Goal: Task Accomplishment & Management: Use online tool/utility

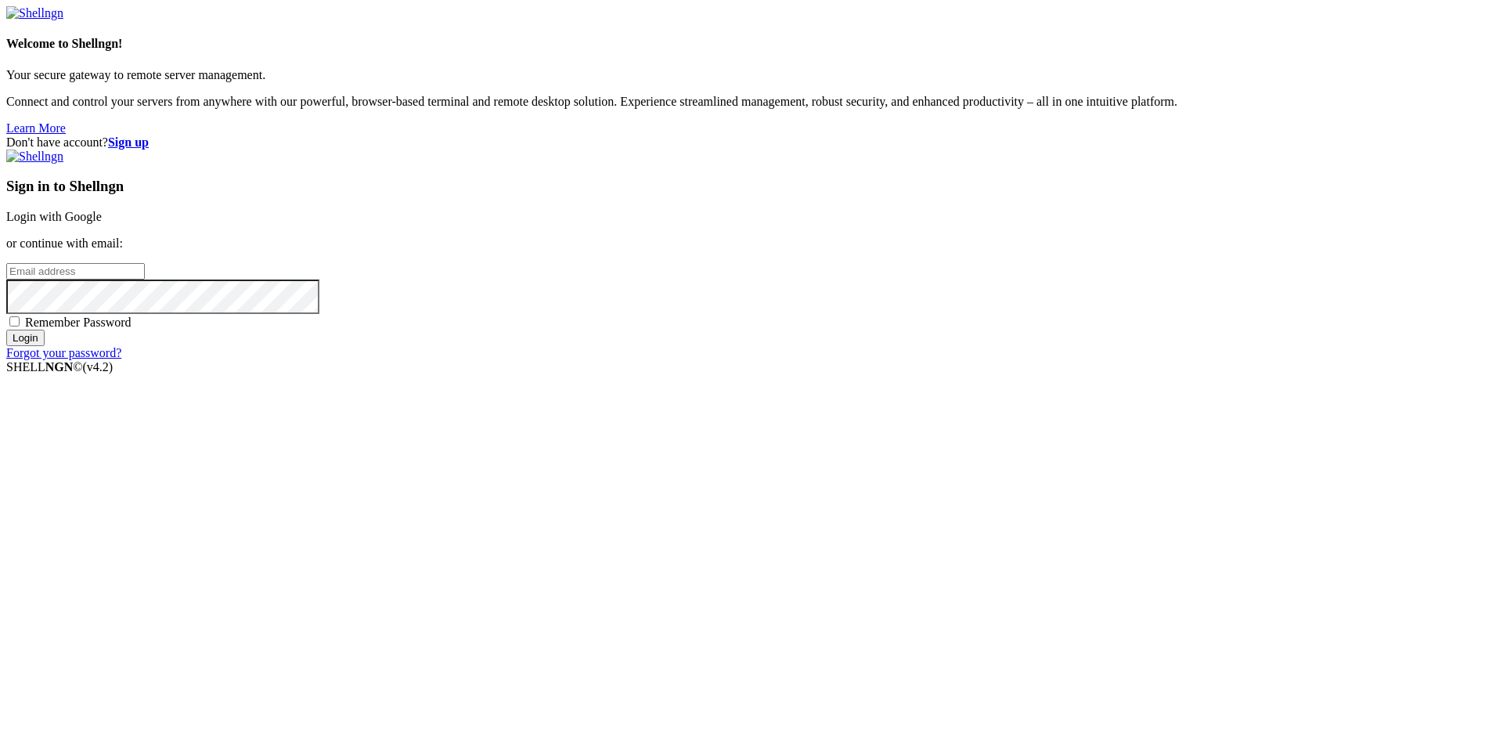
click at [102, 223] on link "Login with Google" at bounding box center [54, 216] width 96 height 13
click at [145, 280] on input "email" at bounding box center [75, 271] width 139 height 16
type input "[EMAIL_ADDRESS][DOMAIN_NAME]"
click at [121, 374] on link "Forgot your password?" at bounding box center [63, 366] width 115 height 13
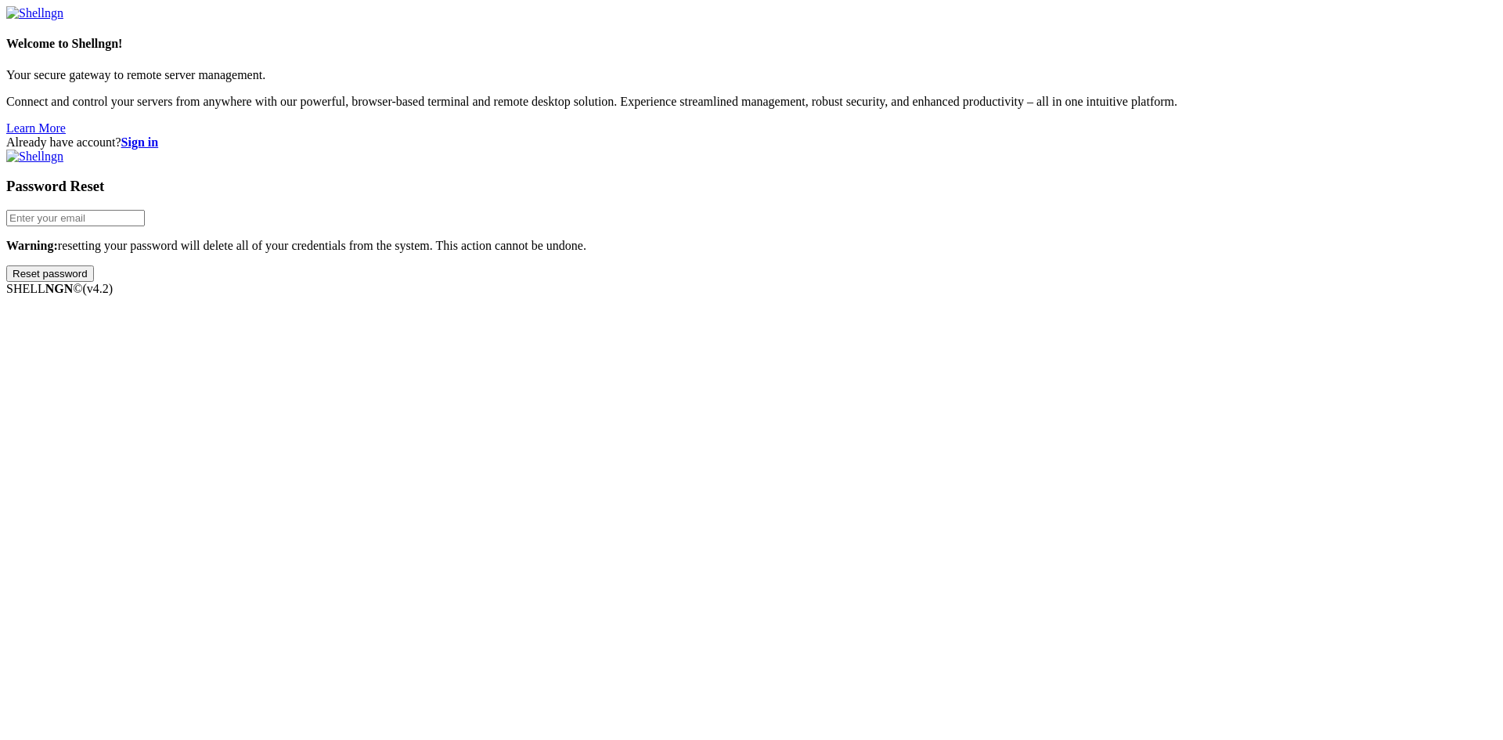
click at [145, 226] on input "email" at bounding box center [75, 218] width 139 height 16
type input "[EMAIL_ADDRESS][DOMAIN_NAME]"
click at [6, 265] on input "Reset password" at bounding box center [50, 273] width 88 height 16
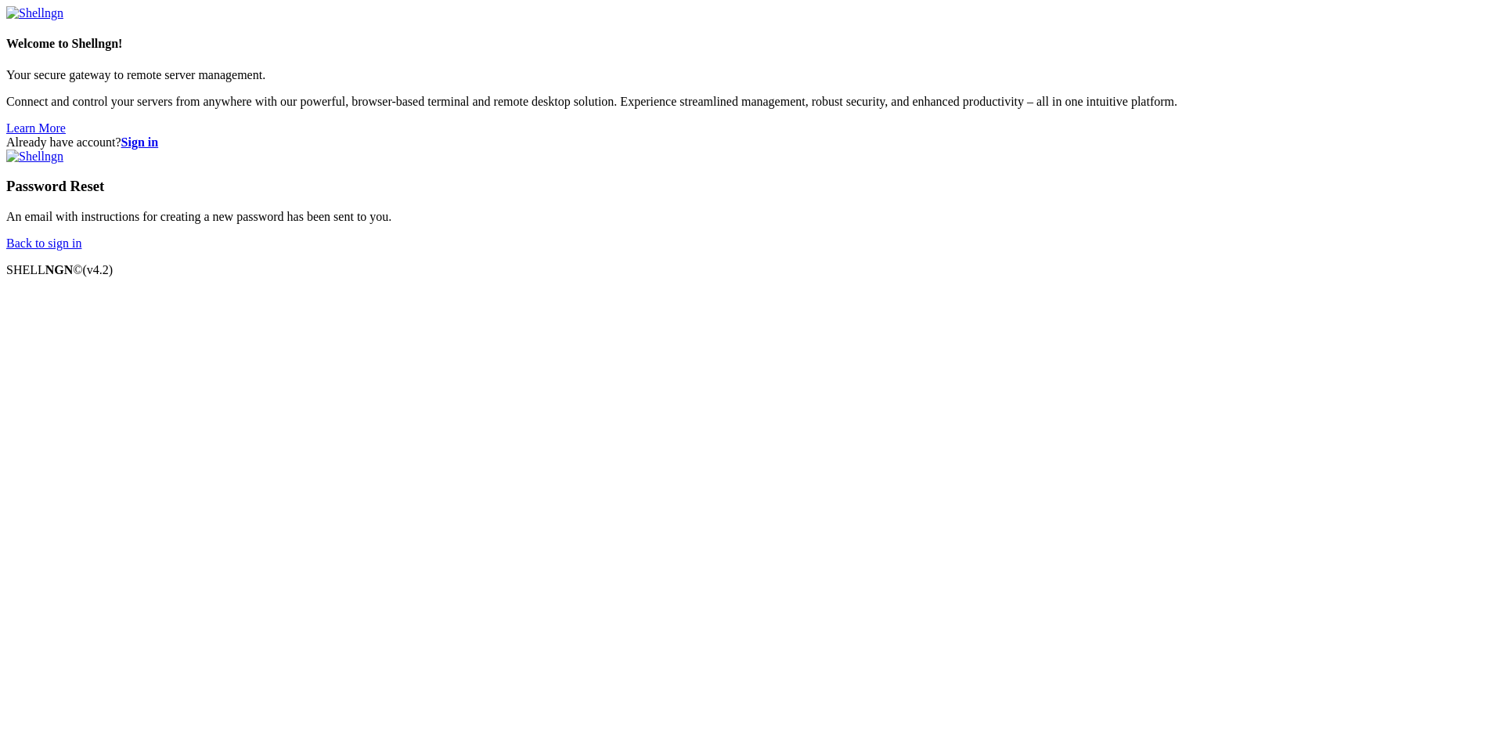
click at [81, 250] on link "Back to sign in" at bounding box center [43, 242] width 75 height 13
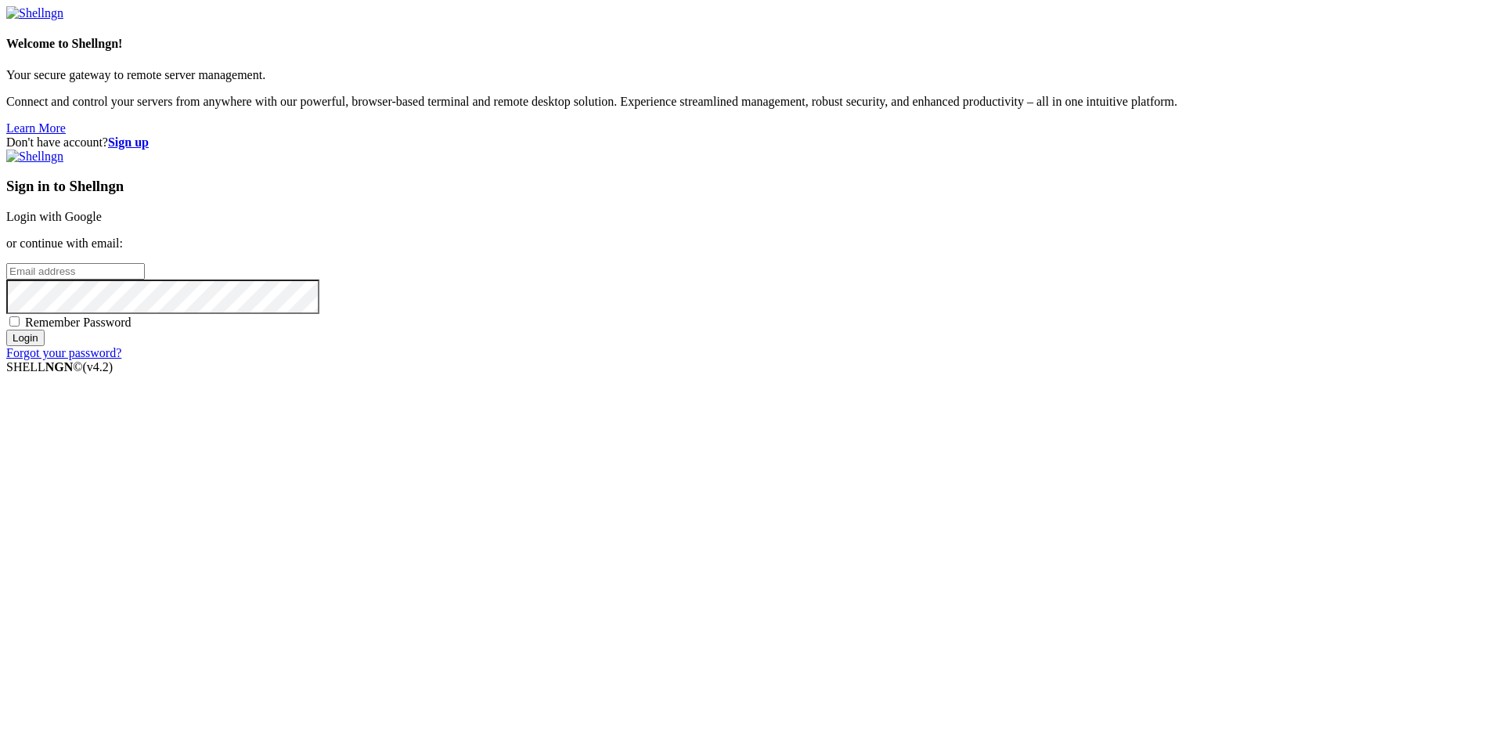
click at [145, 280] on input "email" at bounding box center [75, 271] width 139 height 16
type input "[EMAIL_ADDRESS][DOMAIN_NAME]"
click at [6, 330] on input "Login" at bounding box center [25, 338] width 38 height 16
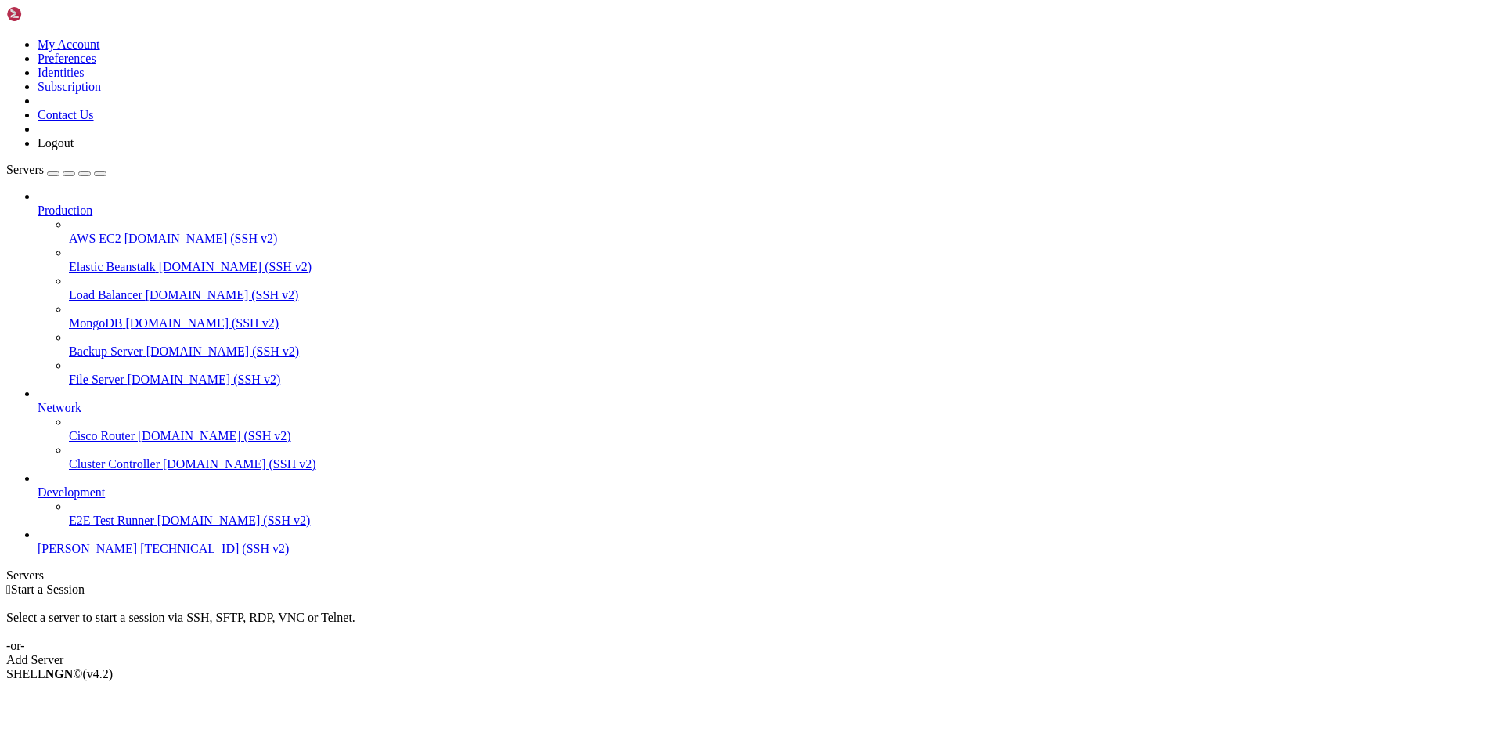
click at [866, 653] on div "Add Server" at bounding box center [751, 660] width 1491 height 14
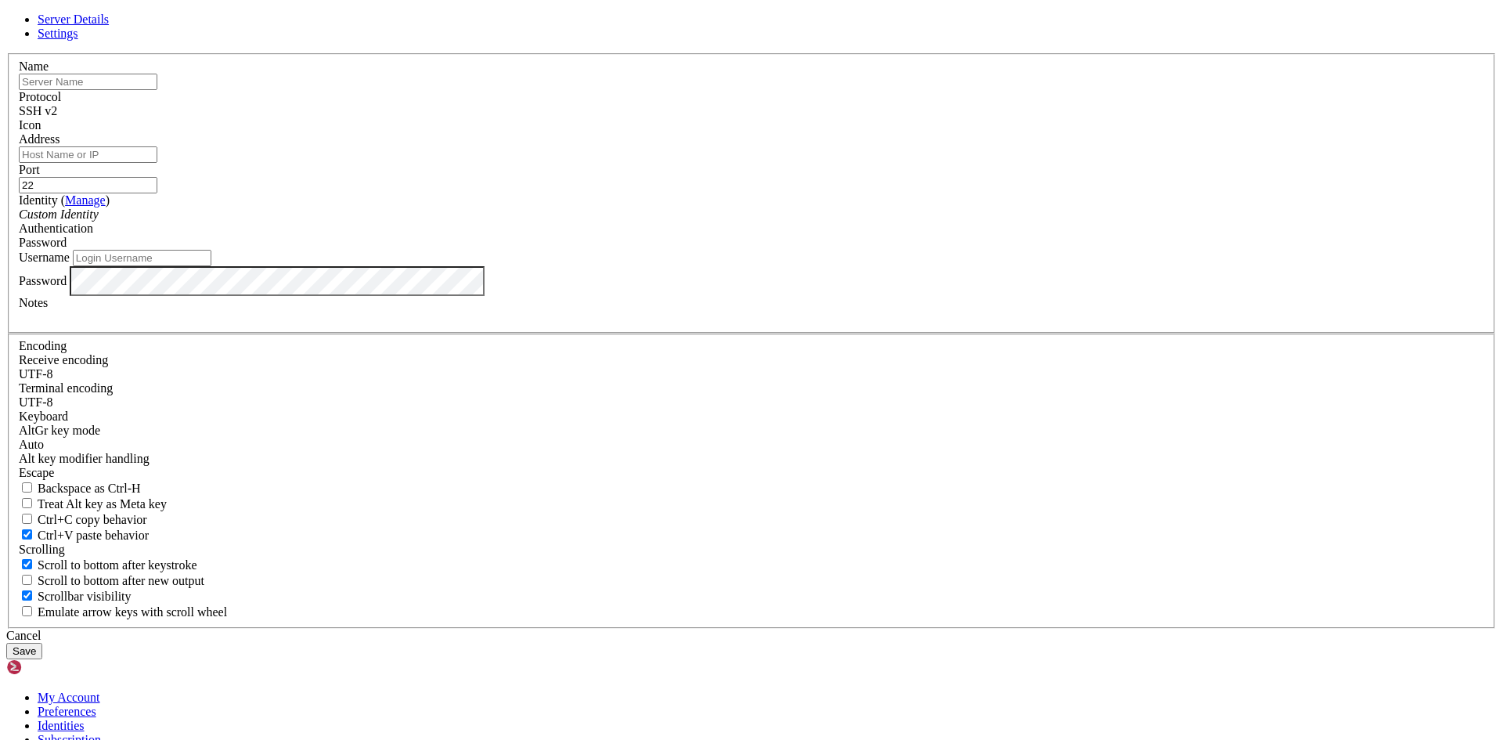
paste input "vmflorafauna"
type input "vmflorafauna"
click at [157, 163] on input "Address" at bounding box center [88, 154] width 139 height 16
paste input "[TECHNICAL_ID]"
type input "[TECHNICAL_ID]"
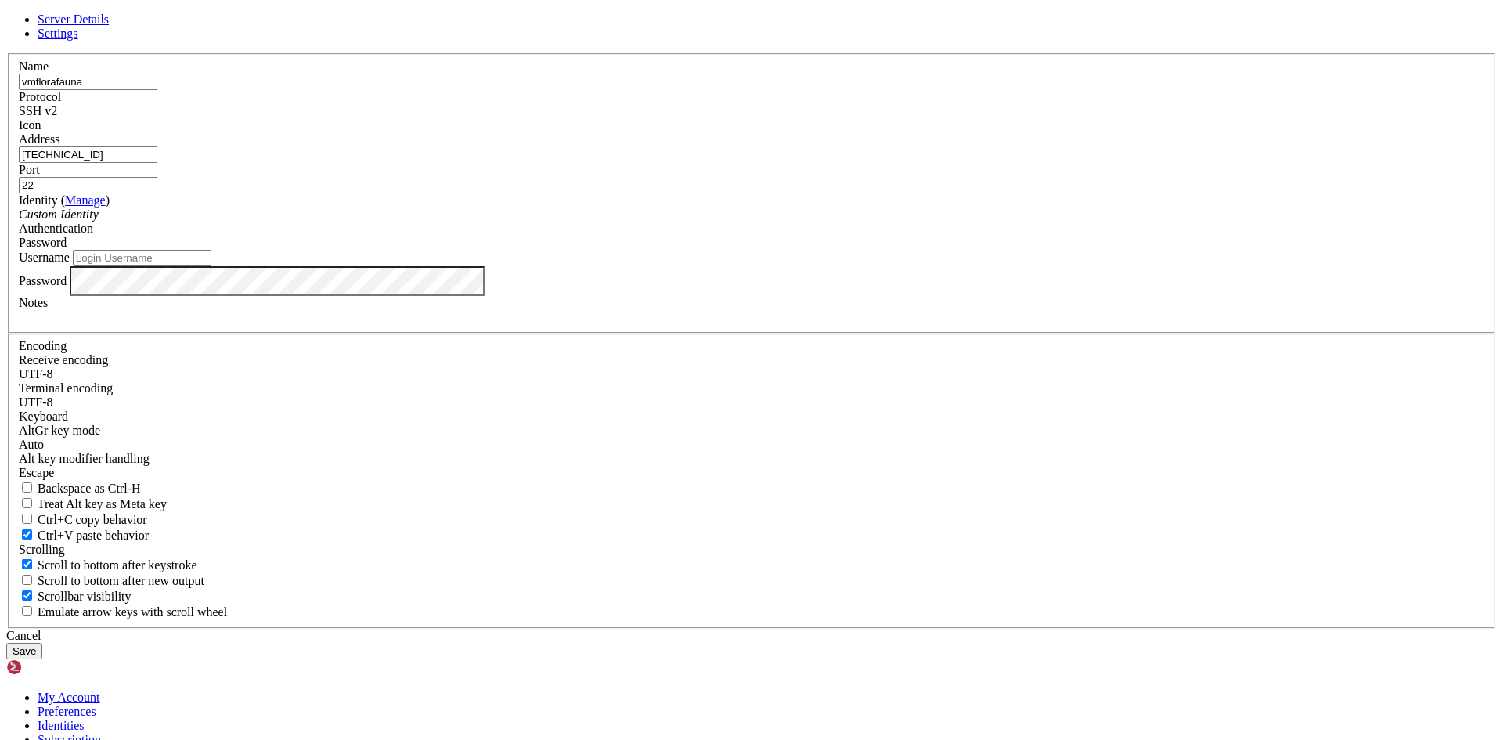
click at [735, 222] on div "Custom Identity" at bounding box center [752, 215] width 1466 height 14
click at [67, 249] on span "Password" at bounding box center [43, 242] width 48 height 13
click at [70, 264] on label "Username" at bounding box center [44, 257] width 51 height 13
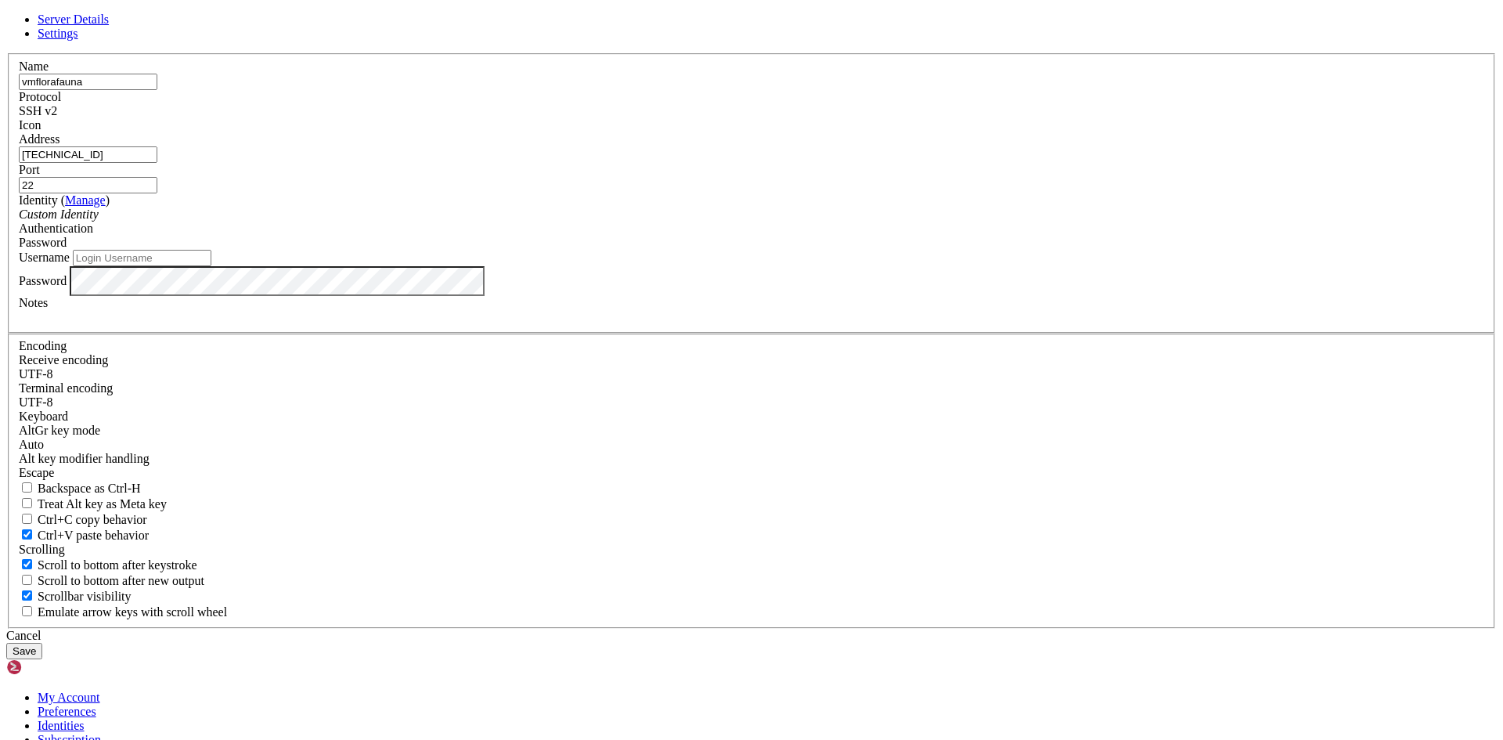
click at [211, 266] on input "Username" at bounding box center [142, 258] width 139 height 16
type input "vmflorafauna"
click at [42, 643] on button "Save" at bounding box center [24, 651] width 36 height 16
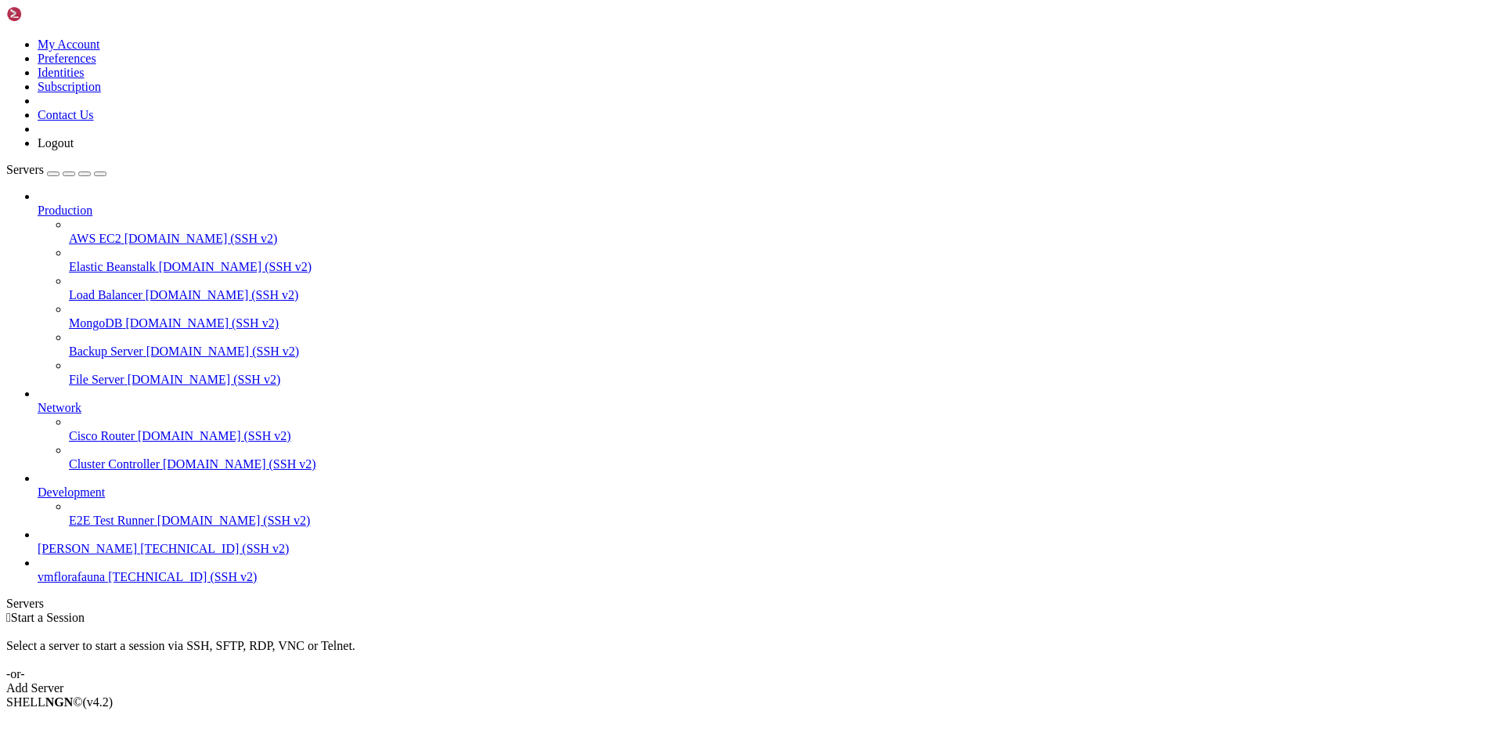
click at [117, 583] on span "[TECHNICAL_ID] (SSH v2)" at bounding box center [182, 576] width 149 height 13
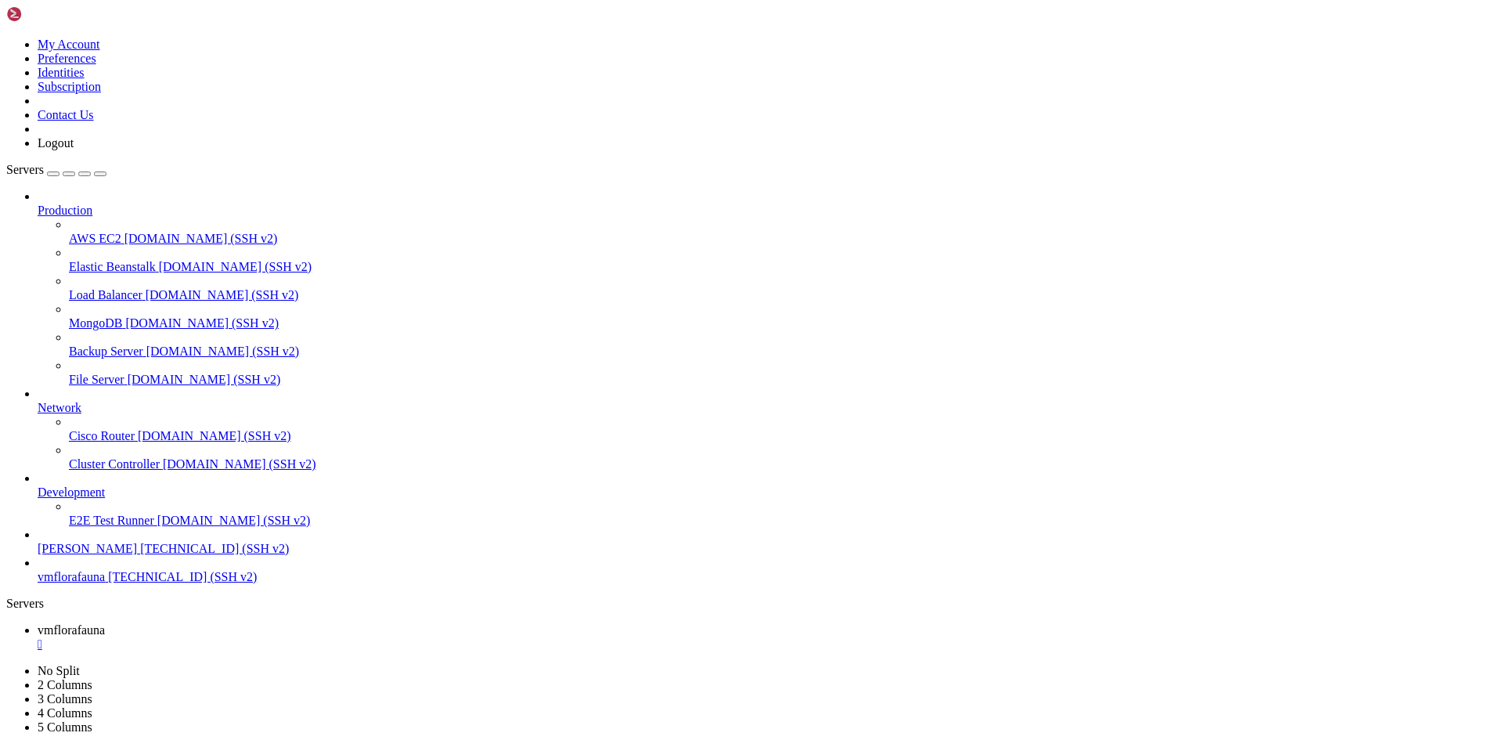
scroll to position [2090, 0]
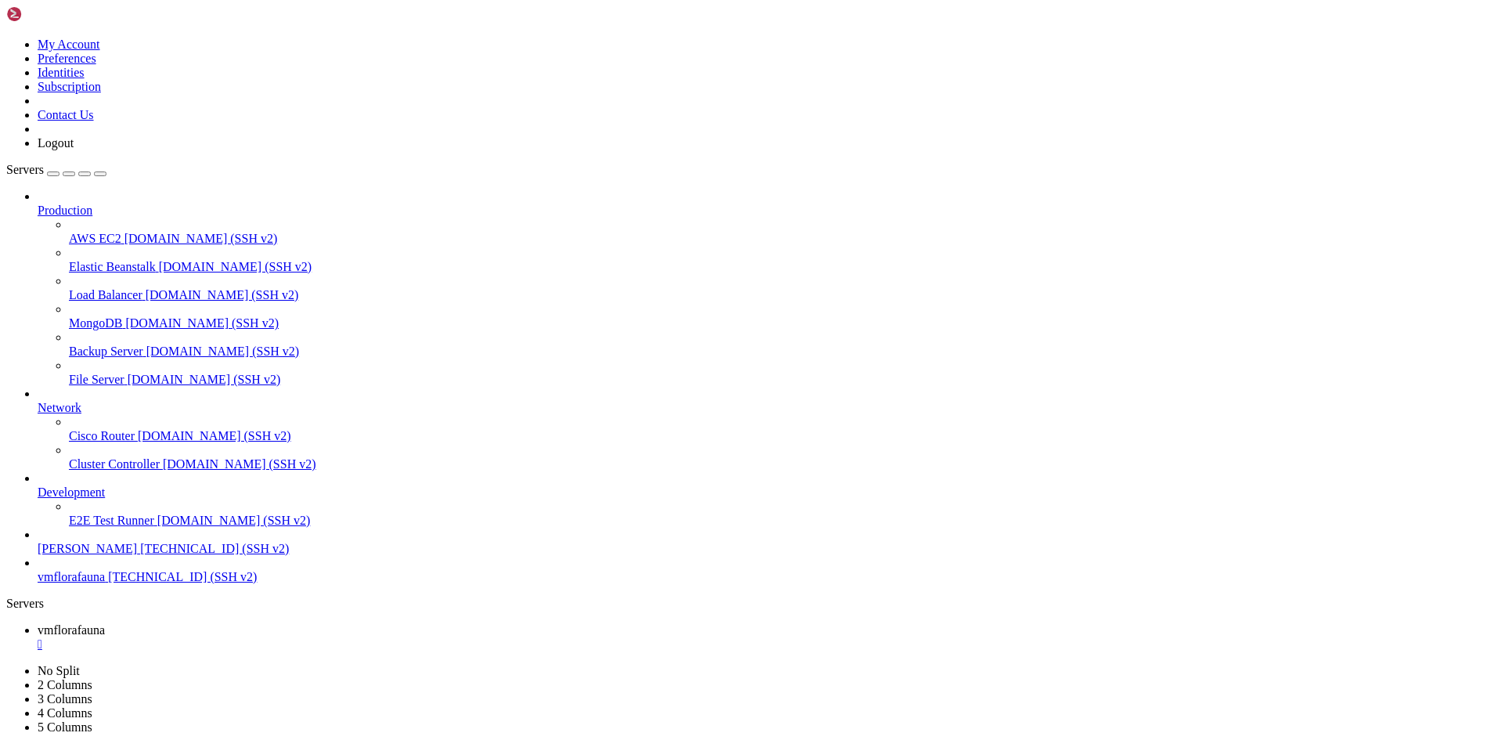
scroll to position [1557, 0]
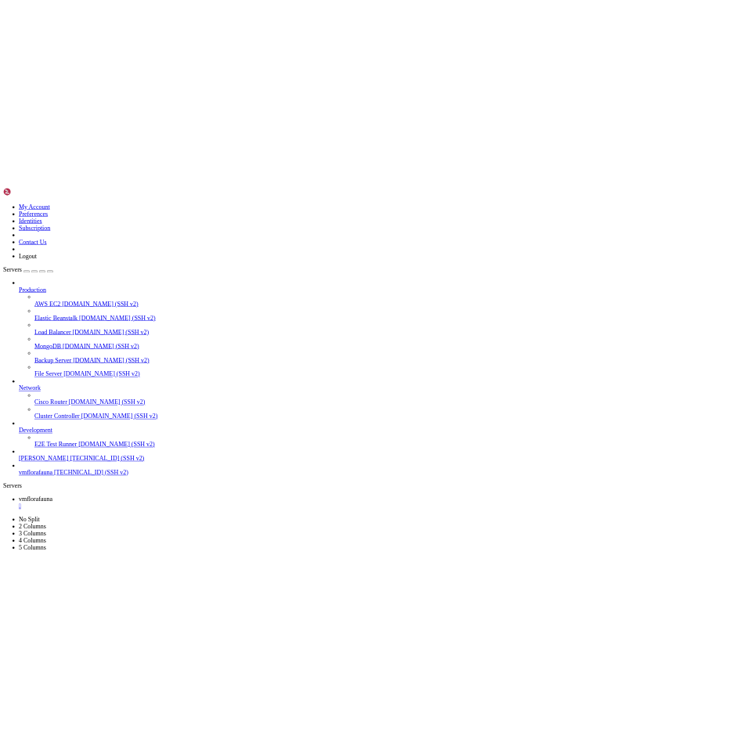
scroll to position [1784, 0]
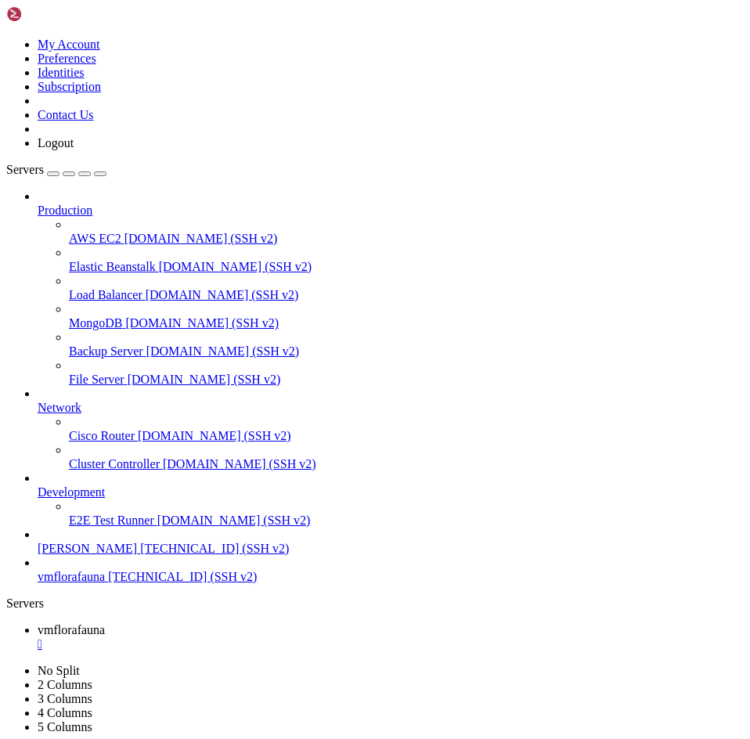
drag, startPoint x: 88, startPoint y: 1529, endPoint x: 11, endPoint y: 1532, distance: 77.6
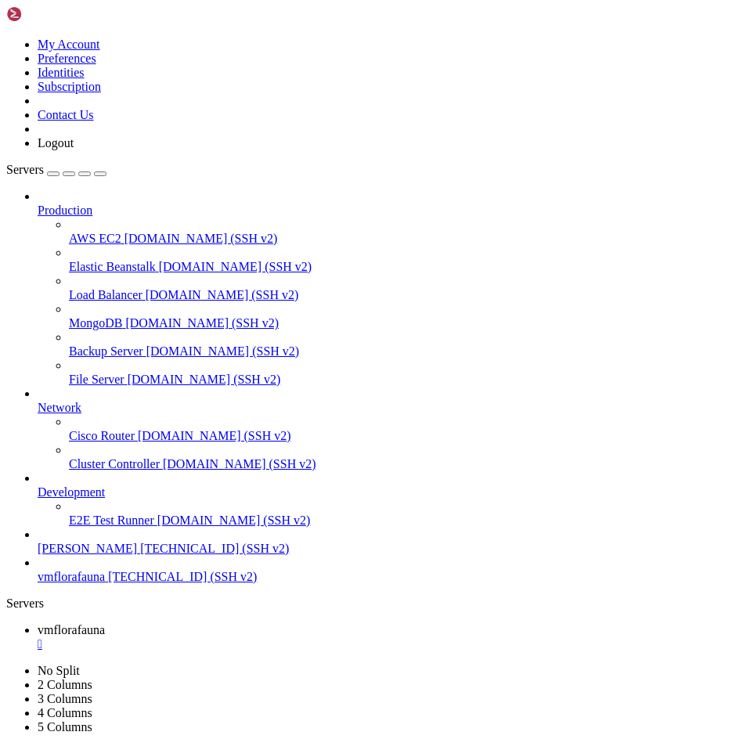
scroll to position [2090, 0]
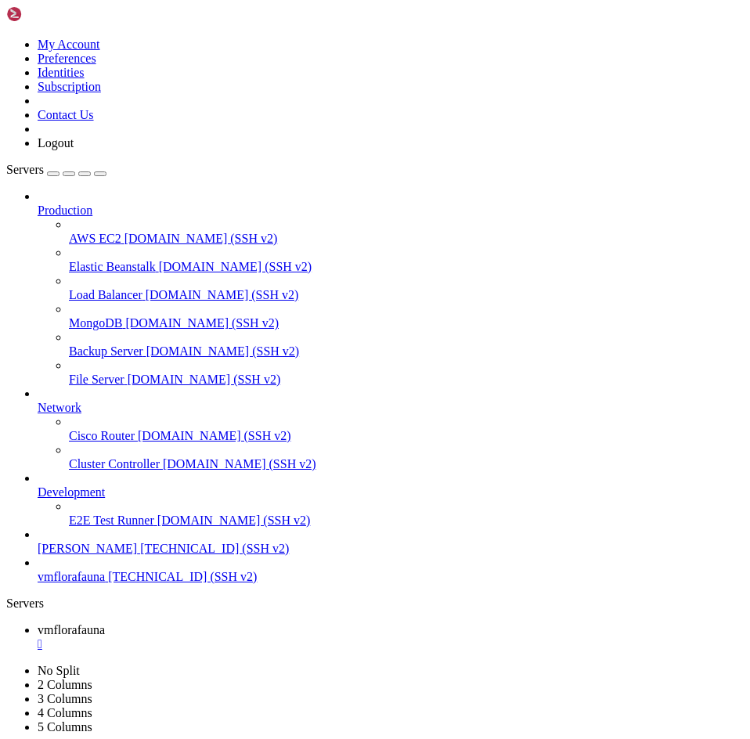
scroll to position [5897, 0]
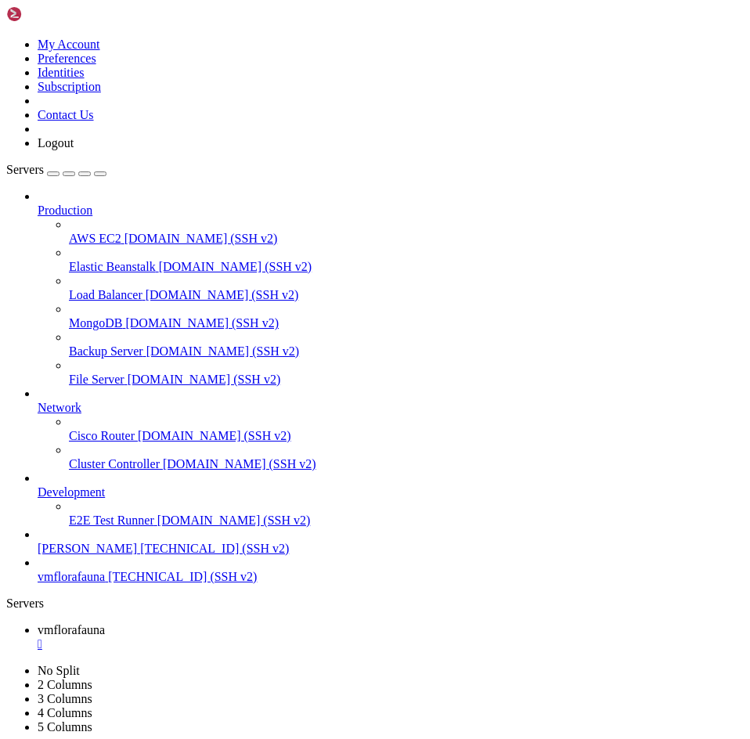
scroll to position [10823, 0]
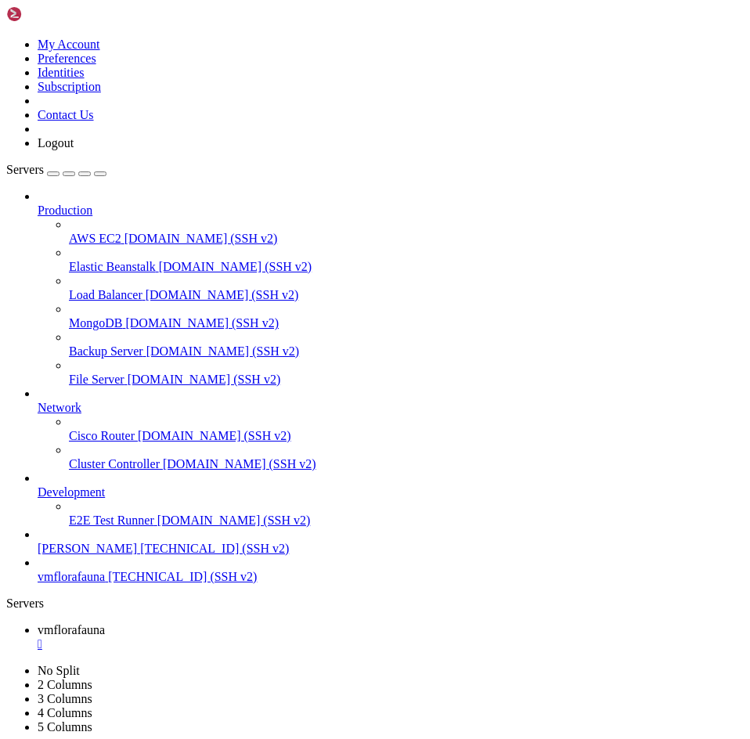
scroll to position [10876, 0]
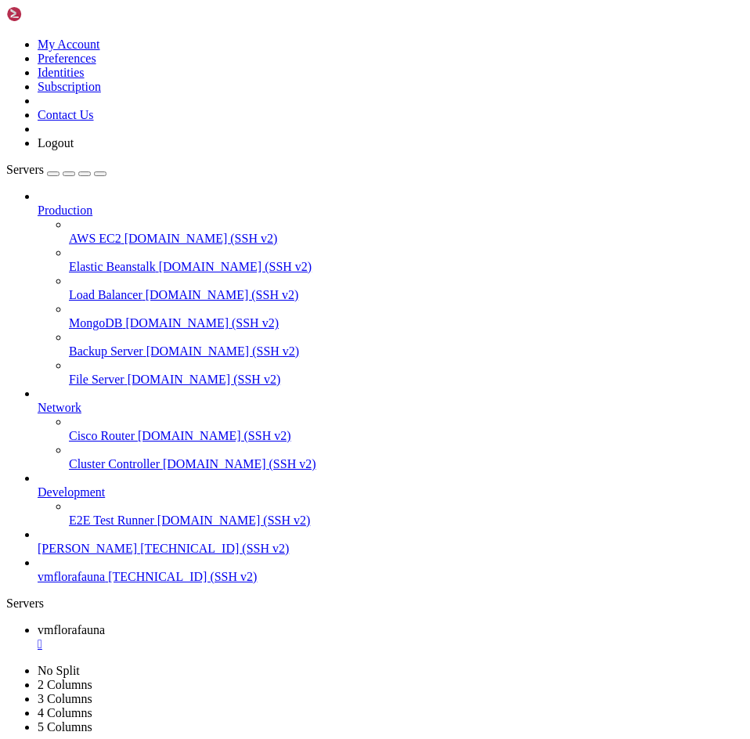
drag, startPoint x: 59, startPoint y: 1473, endPoint x: 417, endPoint y: 1470, distance: 358.7
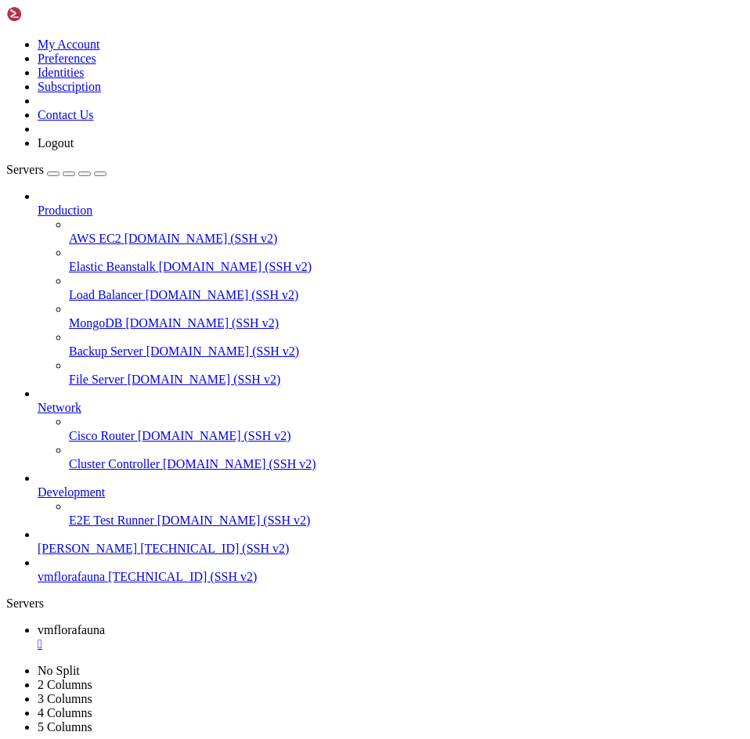
scroll to position [11288, 0]
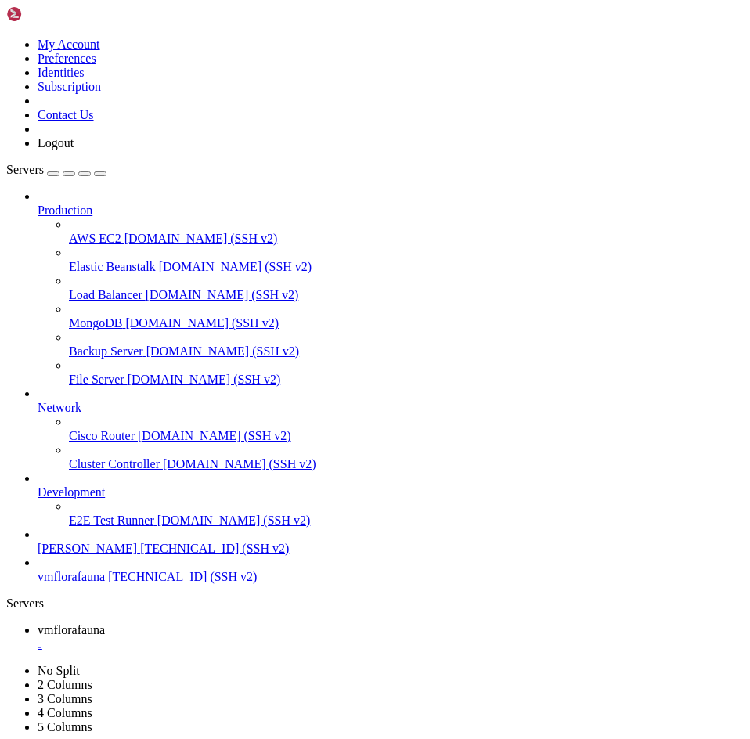
scroll to position [11555, 0]
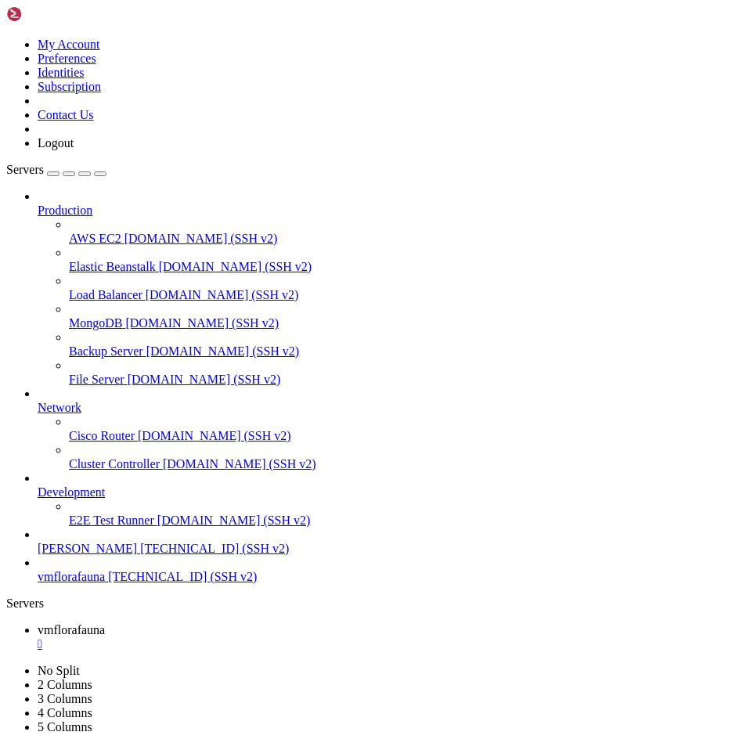
scroll to position [11861, 0]
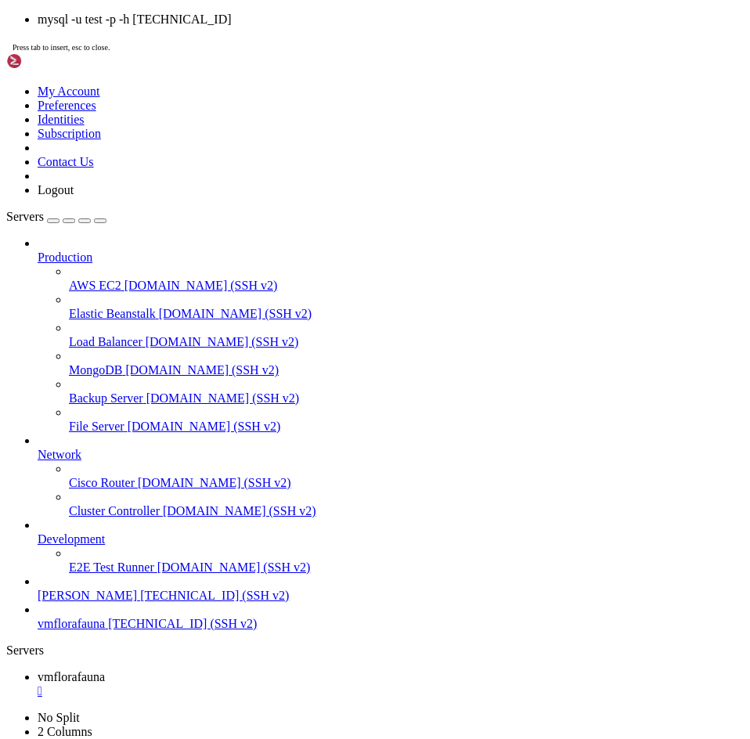
drag, startPoint x: 356, startPoint y: 1510, endPoint x: 301, endPoint y: 1507, distance: 54.9
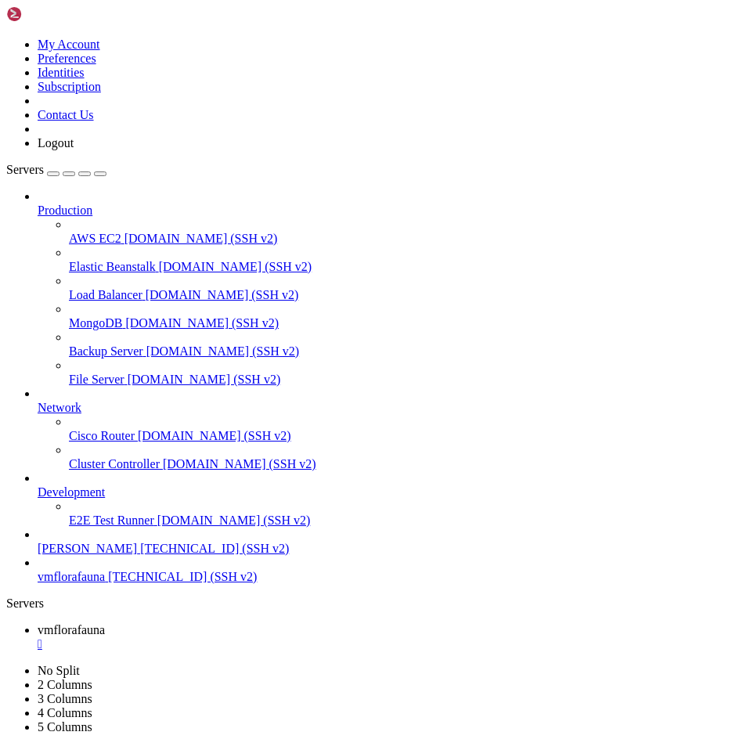
drag, startPoint x: 146, startPoint y: 1513, endPoint x: 13, endPoint y: 1487, distance: 135.6
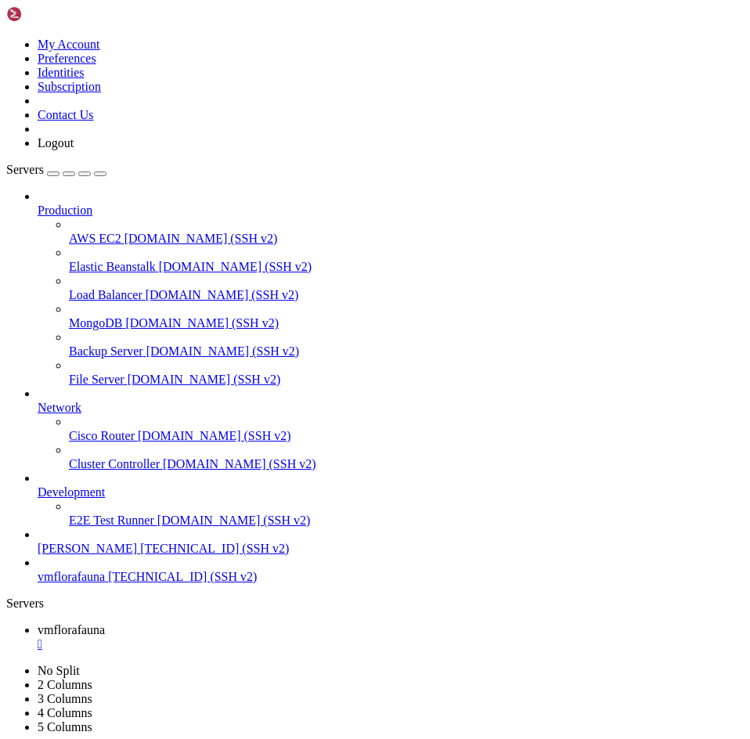
scroll to position [13884, 0]
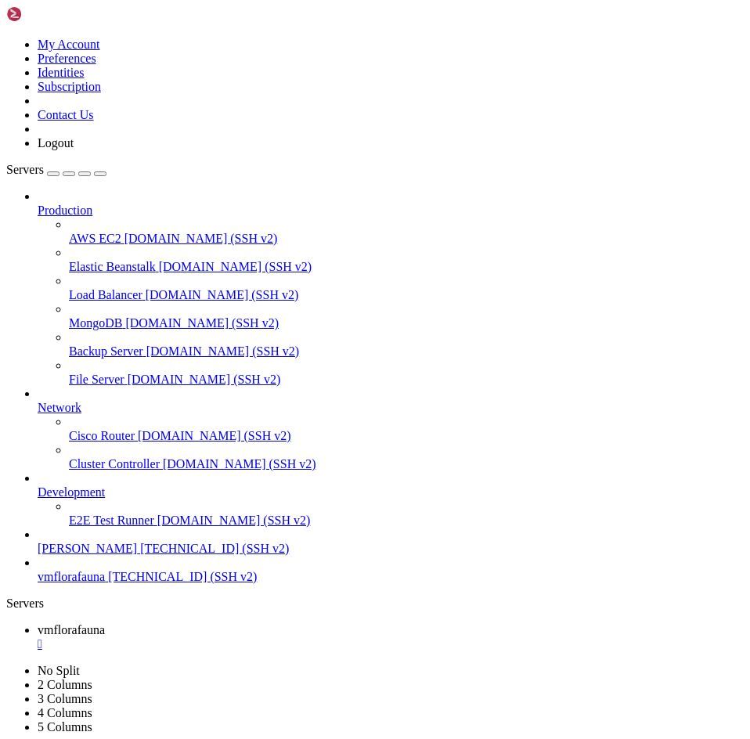
scroll to position [14164, 0]
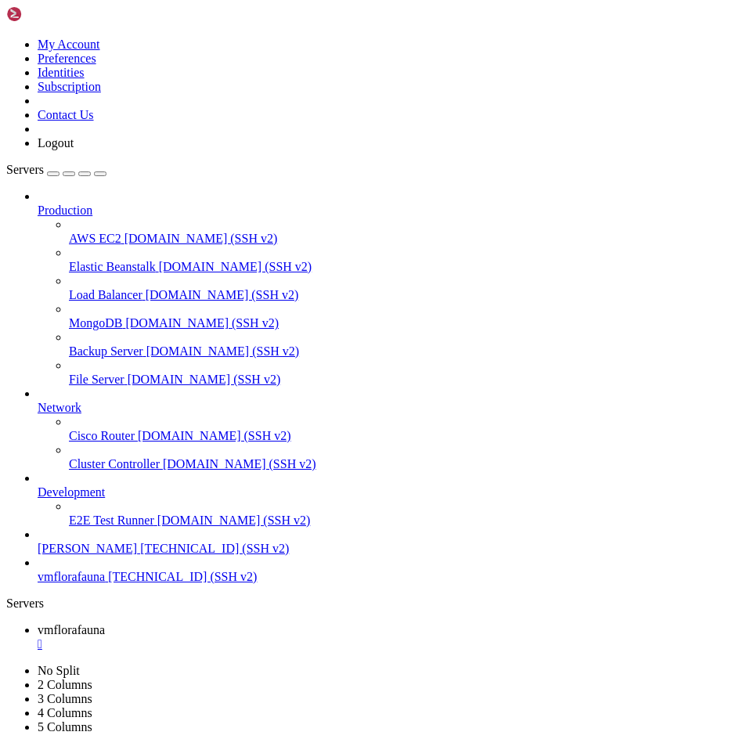
scroll to position [14417, 0]
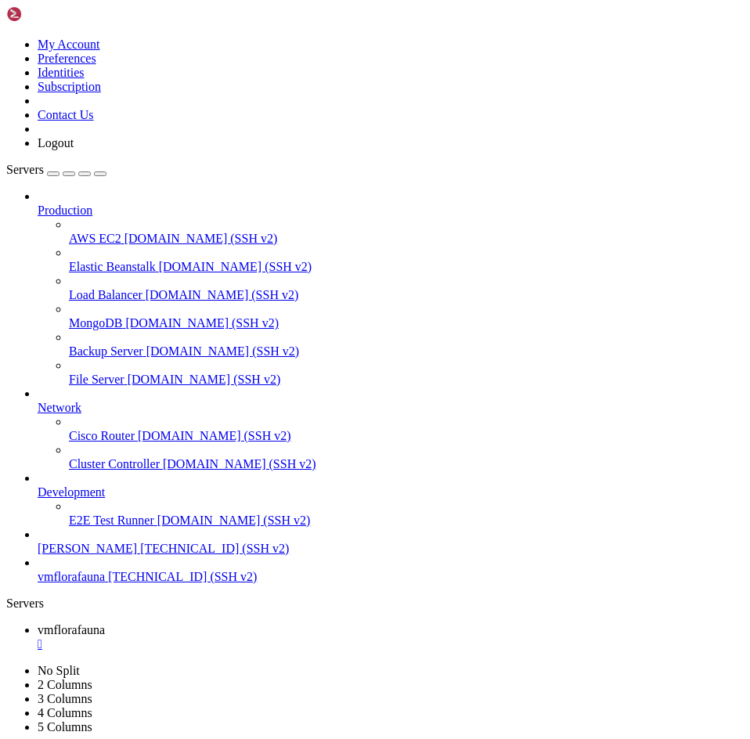
scroll to position [14789, 0]
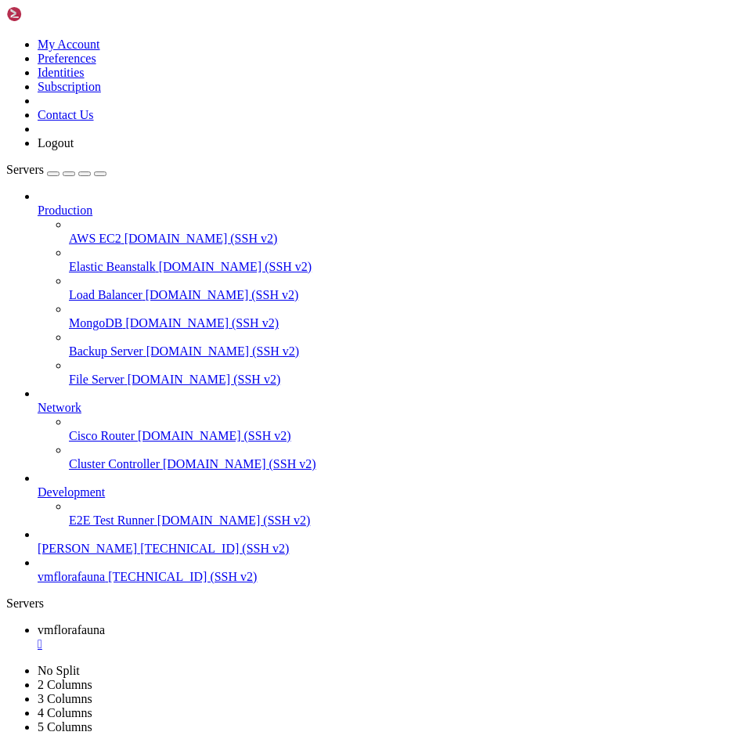
scroll to position [15282, 0]
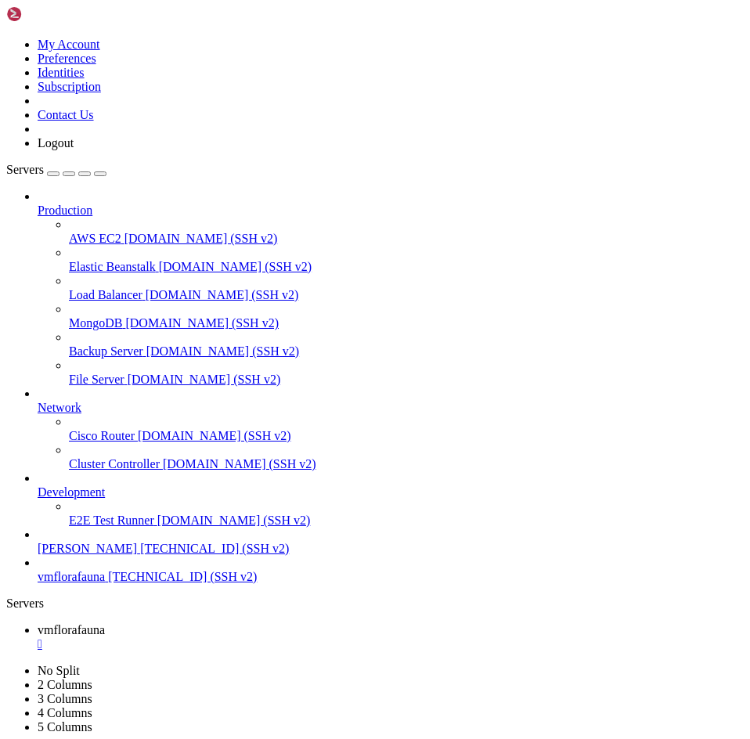
scroll to position [15934, 0]
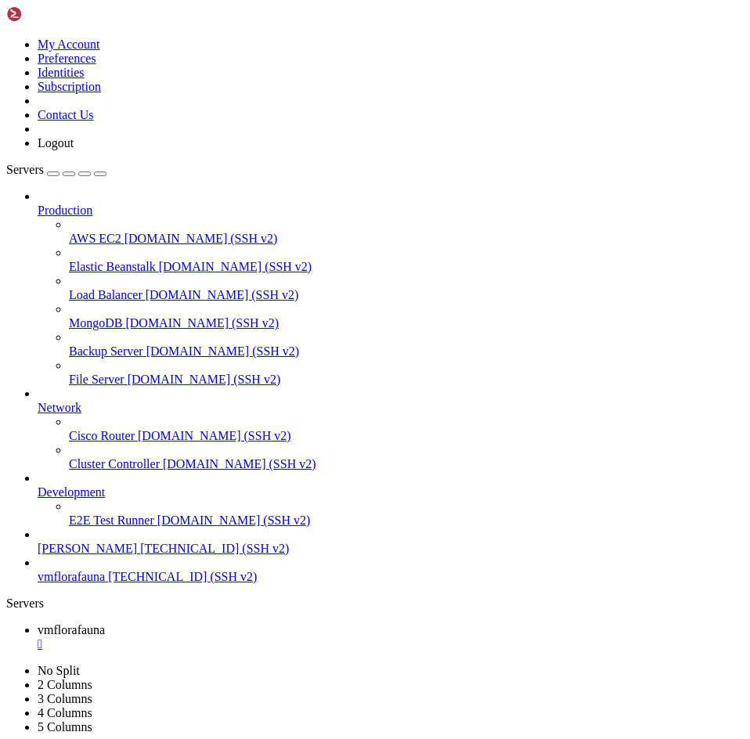
scroll to position [8802, 0]
drag, startPoint x: 13, startPoint y: 1166, endPoint x: 294, endPoint y: 1395, distance: 362.3
drag, startPoint x: 226, startPoint y: 1527, endPoint x: 12, endPoint y: 917, distance: 646.6
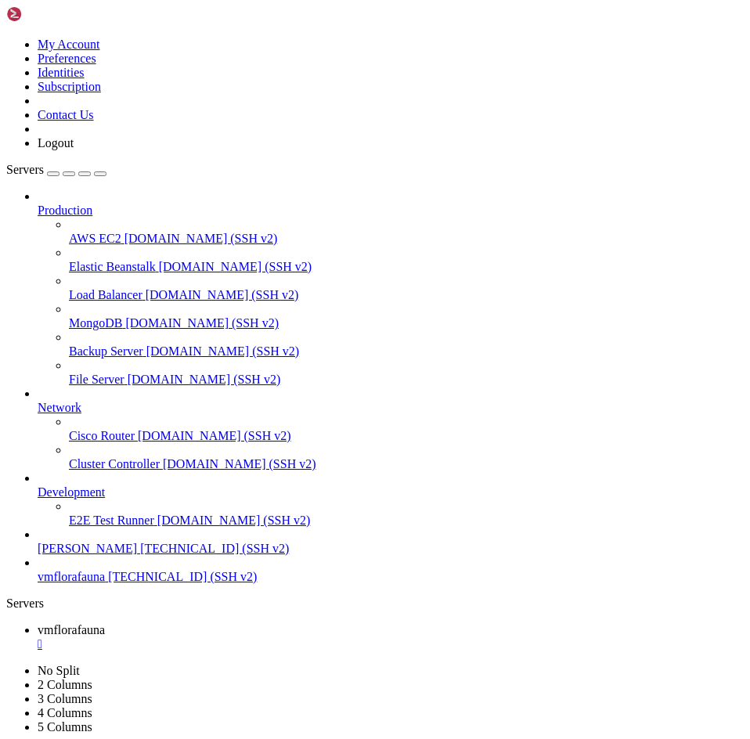
copy div "Welcome to Ubuntu 22.04.5 LTS (GNU/Linux 6.8.0-1031-azure x86_64) * Documentati…"
drag, startPoint x: 554, startPoint y: 1012, endPoint x: 702, endPoint y: 1621, distance: 626.9
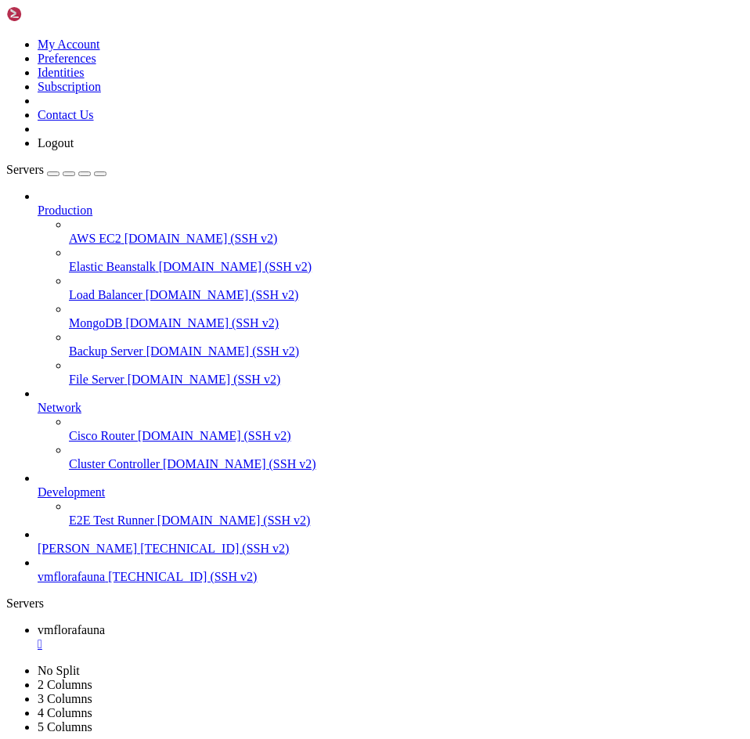
scroll to position [15482, 0]
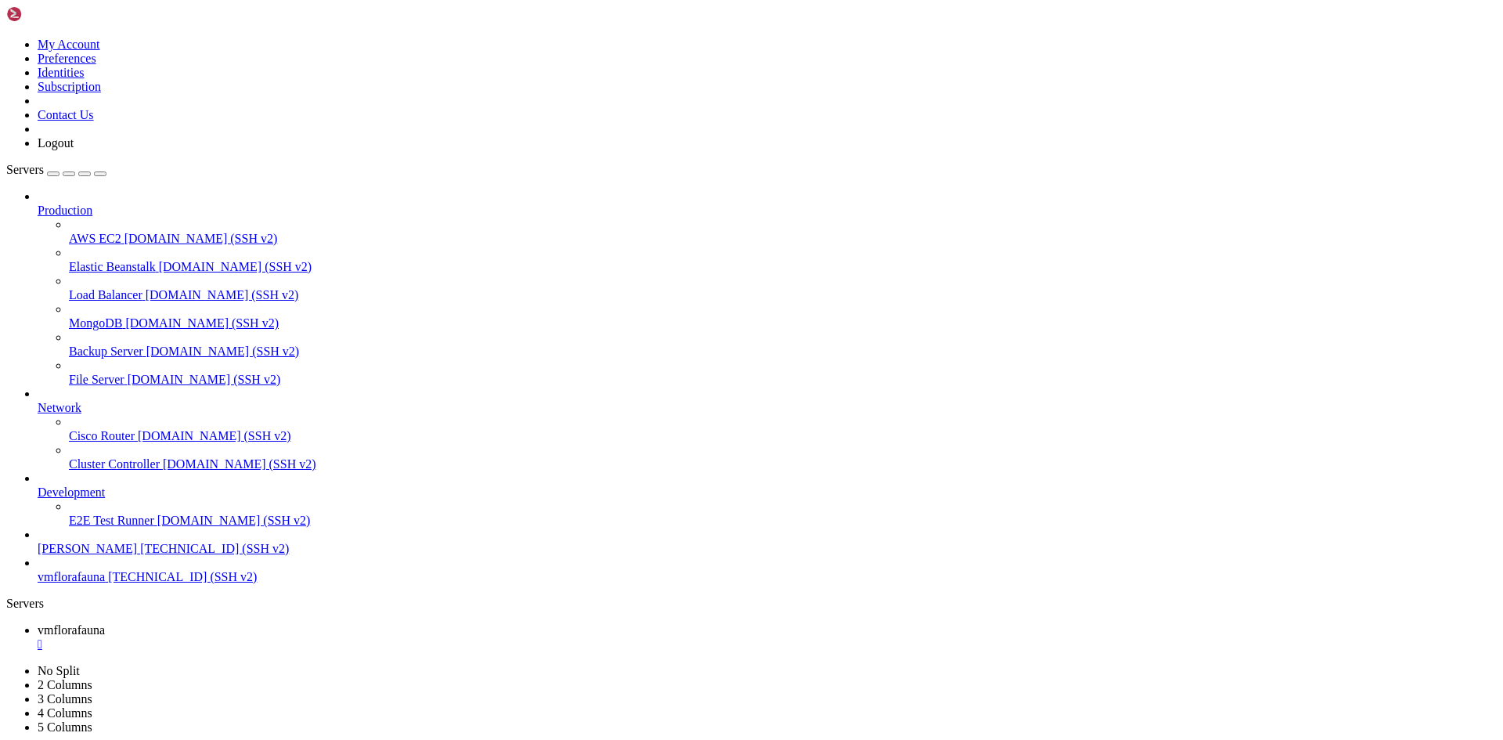
scroll to position [16839, 0]
